Goal: Find specific page/section: Find specific page/section

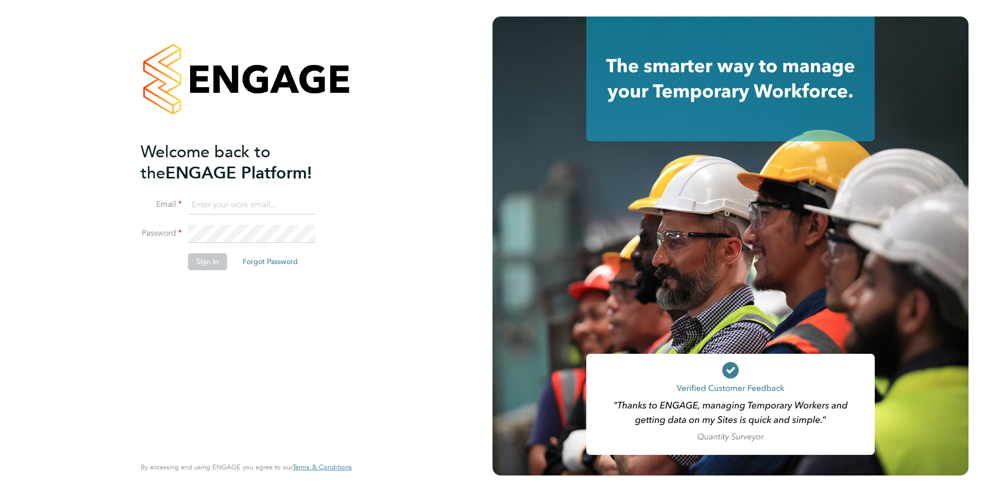
type input "[PERSON_NAME][EMAIL_ADDRESS][DOMAIN_NAME]"
click at [216, 258] on button "Sign In" at bounding box center [207, 261] width 39 height 16
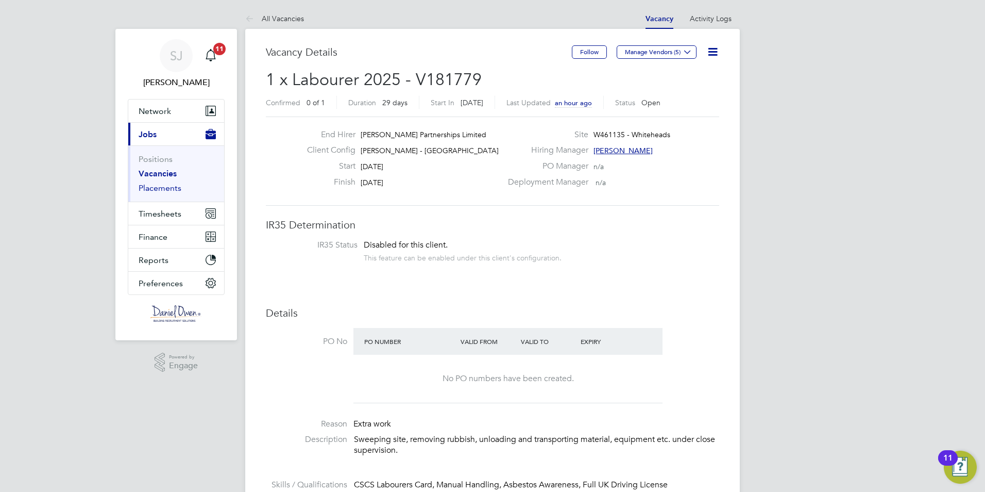
click at [157, 187] on link "Placements" at bounding box center [160, 188] width 43 height 10
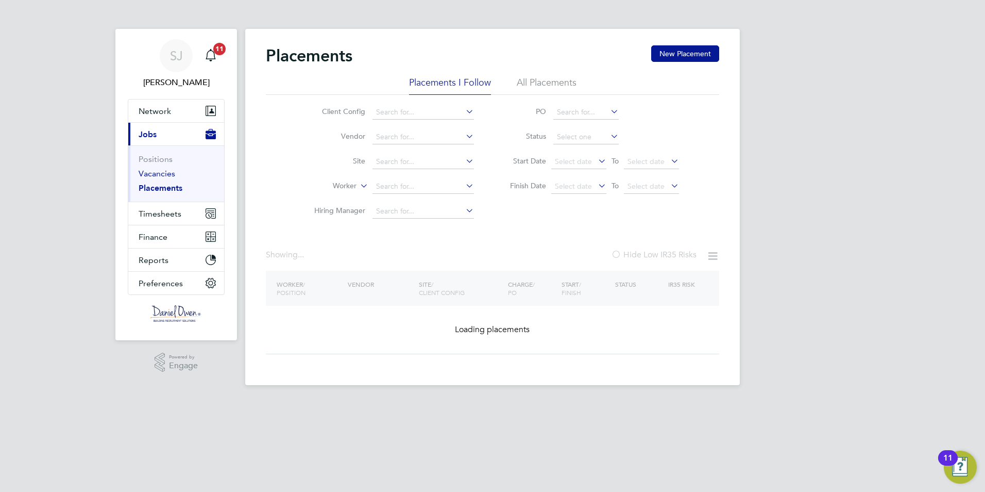
click at [163, 172] on link "Vacancies" at bounding box center [157, 173] width 37 height 10
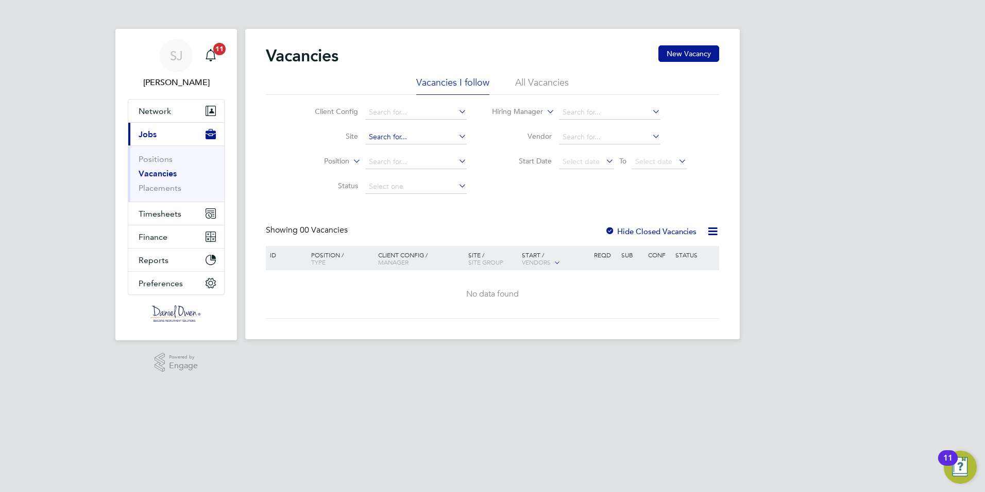
click at [392, 132] on input at bounding box center [416, 137] width 102 height 14
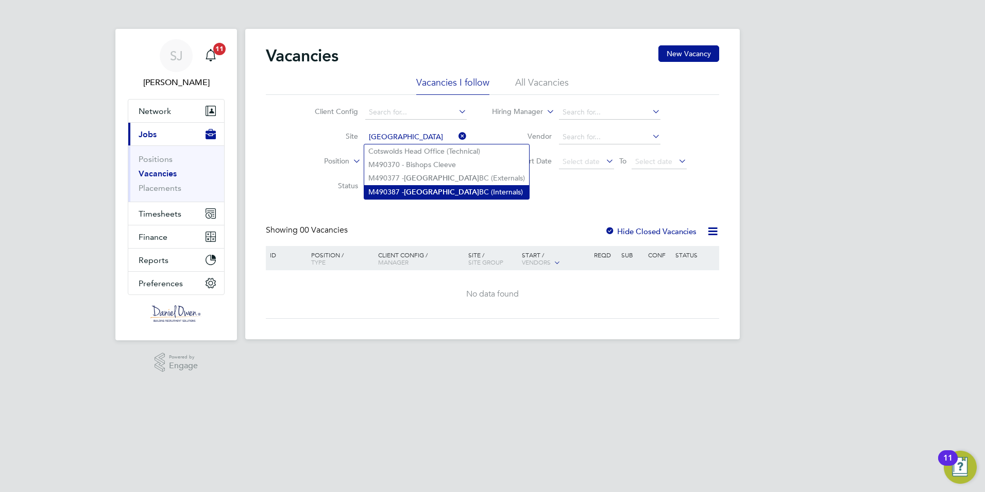
click at [459, 189] on li "M490387 - Cheltenham BC (Internals)" at bounding box center [446, 192] width 165 height 14
type input "M490387 - Cheltenham BC (Internals)"
